Goal: Navigation & Orientation: Find specific page/section

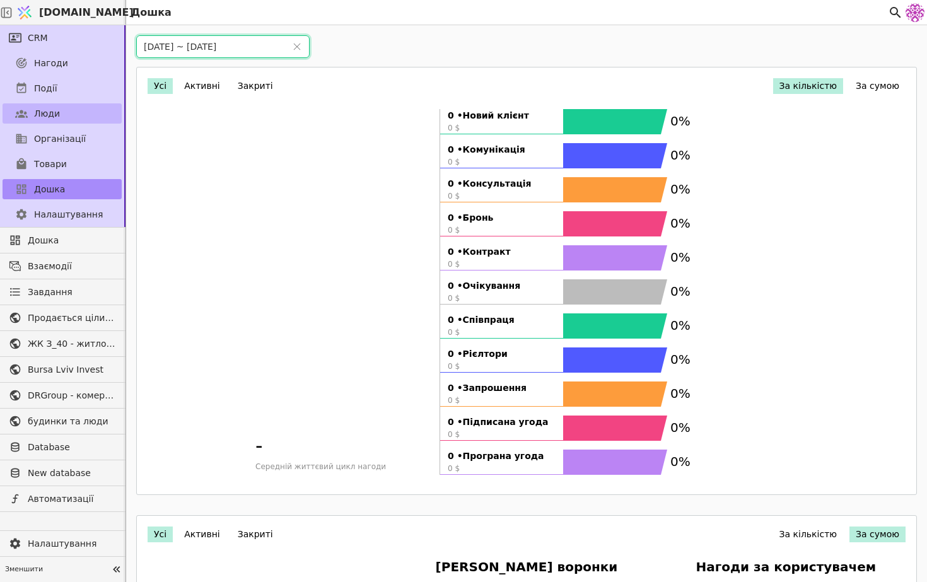
scroll to position [806, 0]
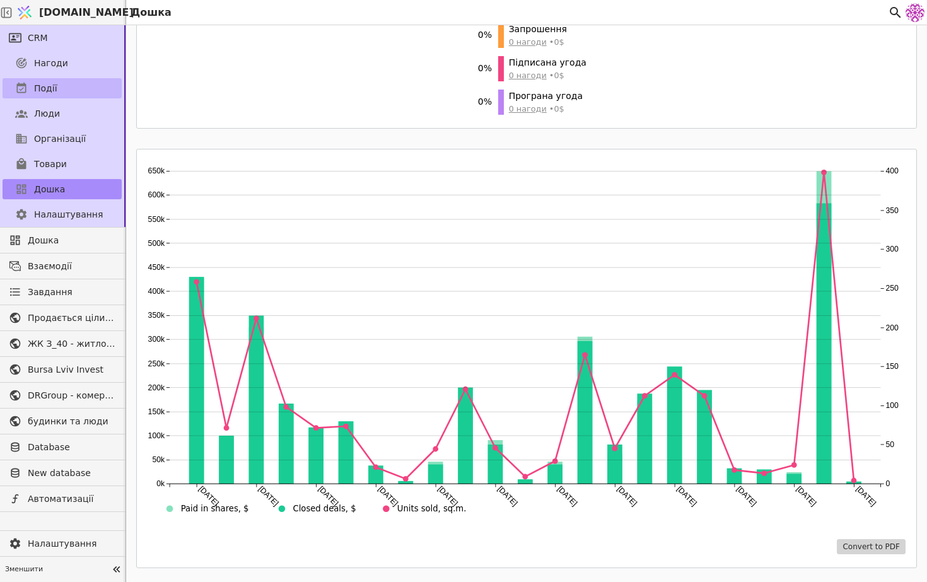
click at [81, 91] on link "Події" at bounding box center [62, 88] width 119 height 20
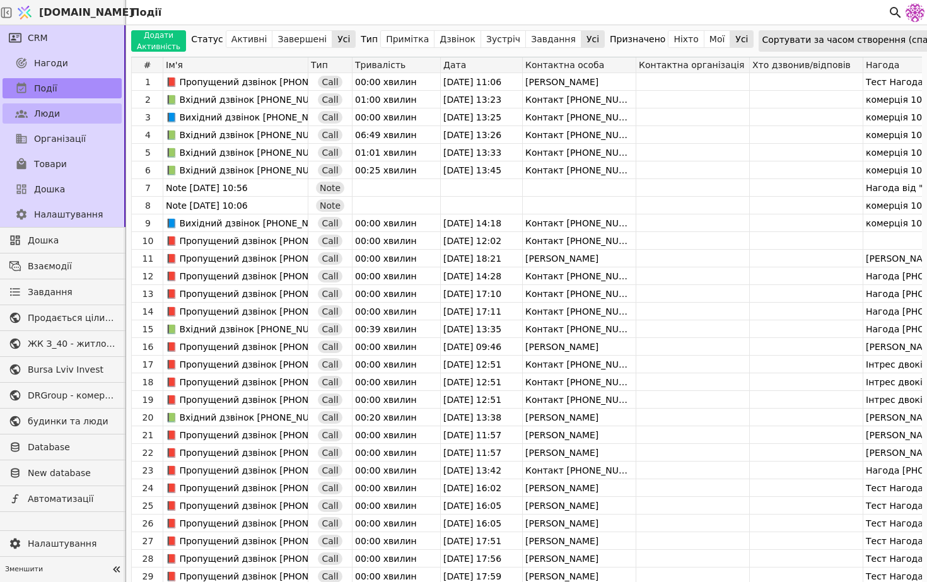
click at [57, 115] on link "Люди" at bounding box center [62, 113] width 119 height 20
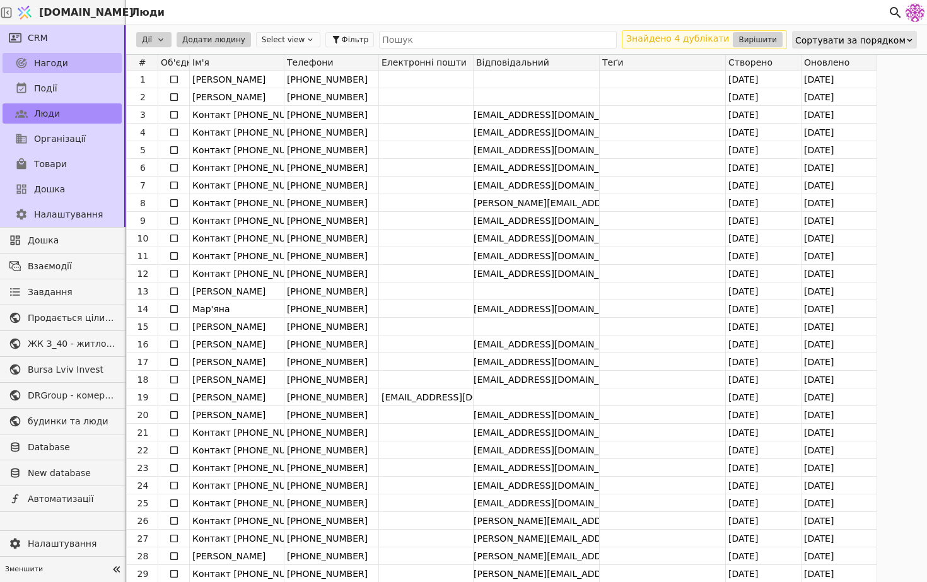
click at [55, 61] on span "Нагоди" at bounding box center [51, 63] width 34 height 13
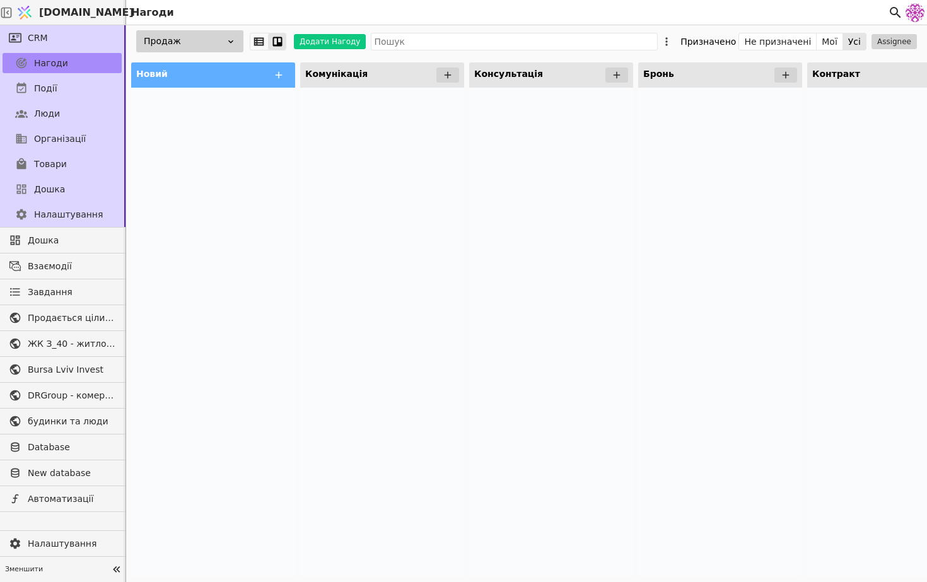
click at [192, 45] on div "Продаж" at bounding box center [189, 41] width 107 height 22
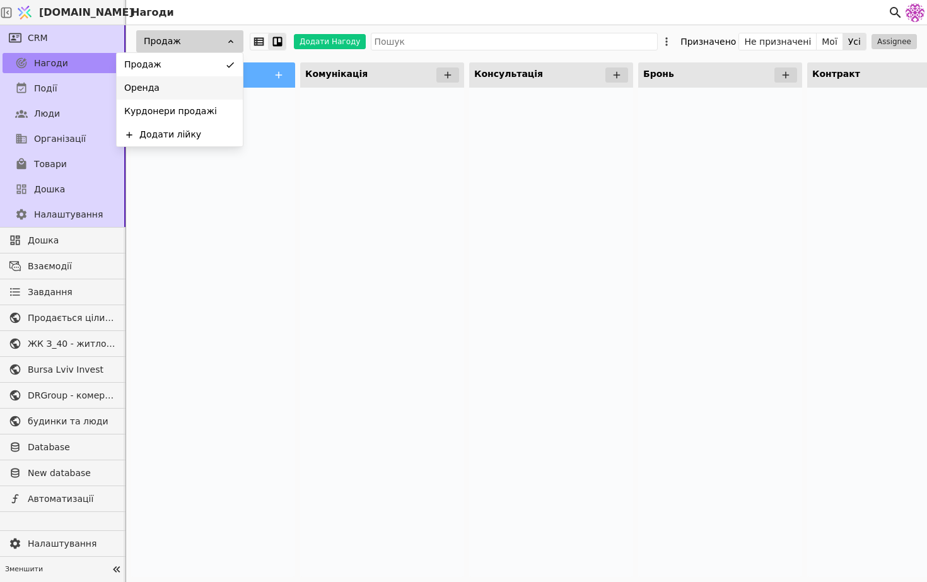
click at [189, 79] on div "Оренда" at bounding box center [180, 87] width 126 height 23
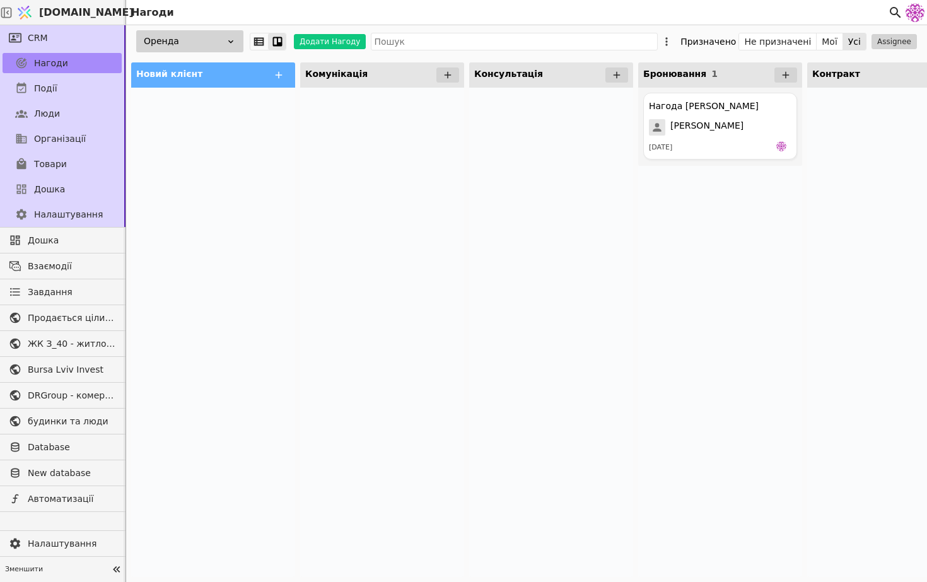
click at [214, 38] on div "Оренда" at bounding box center [189, 41] width 107 height 22
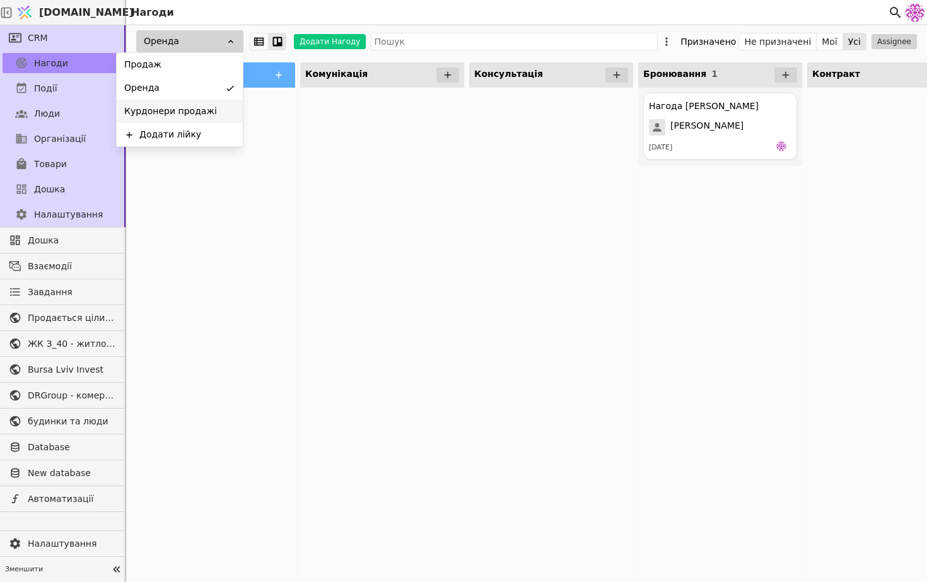
click at [201, 117] on span "Курдонери продажі" at bounding box center [170, 111] width 93 height 13
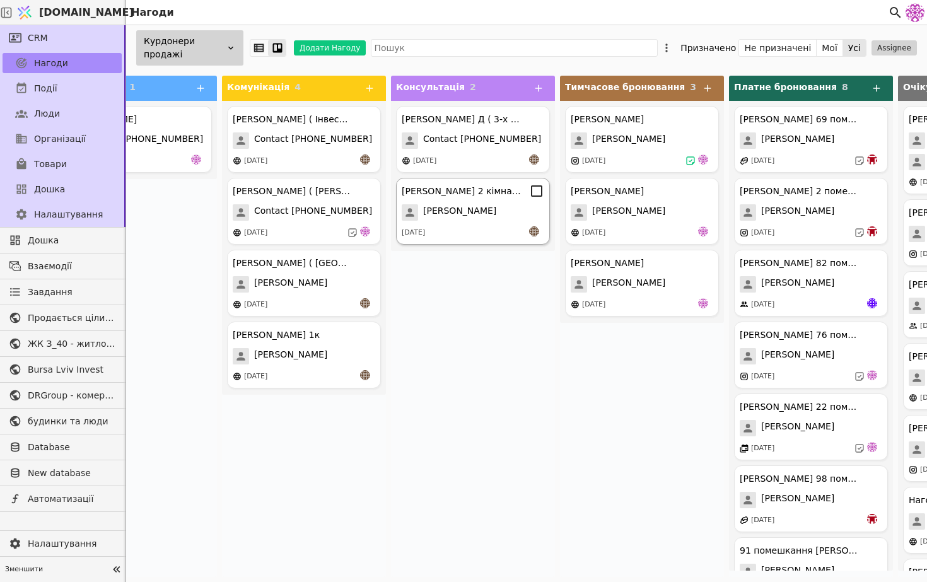
scroll to position [0, 85]
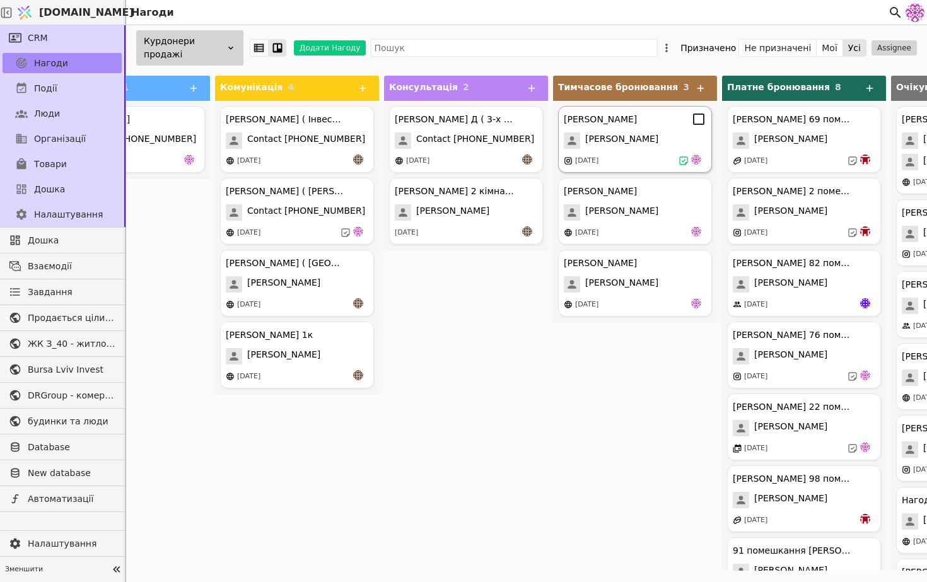
click at [602, 135] on span "[PERSON_NAME]" at bounding box center [621, 140] width 73 height 16
